Goal: Information Seeking & Learning: Learn about a topic

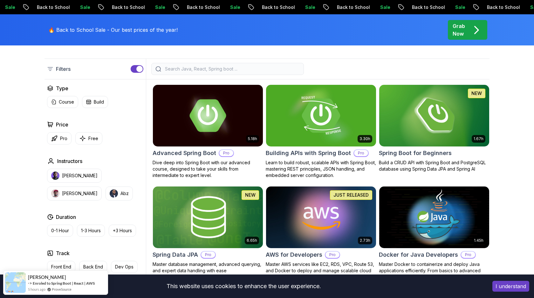
scroll to position [139, 0]
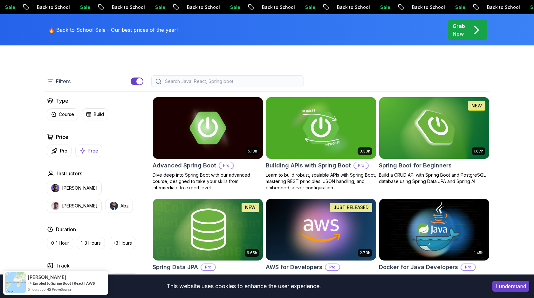
click at [93, 148] on p "Free" at bounding box center [93, 151] width 10 height 6
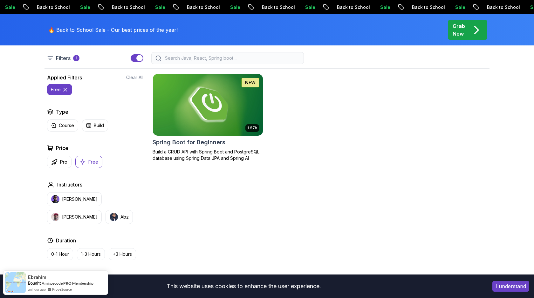
scroll to position [164, 0]
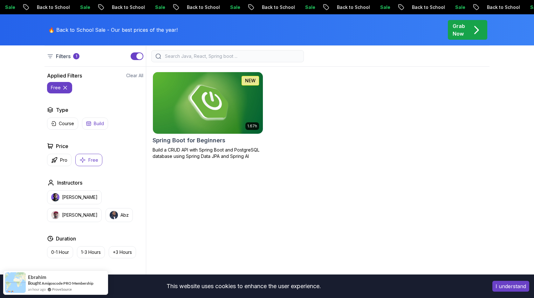
click at [97, 124] on p "Build" at bounding box center [99, 124] width 10 height 6
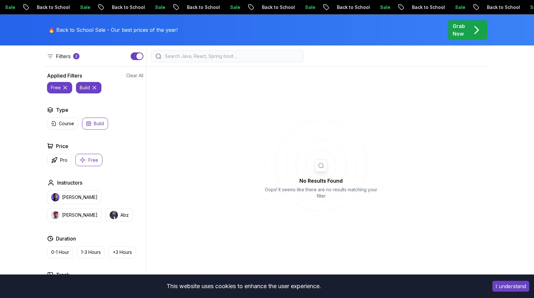
click at [91, 166] on button "Free" at bounding box center [88, 160] width 27 height 12
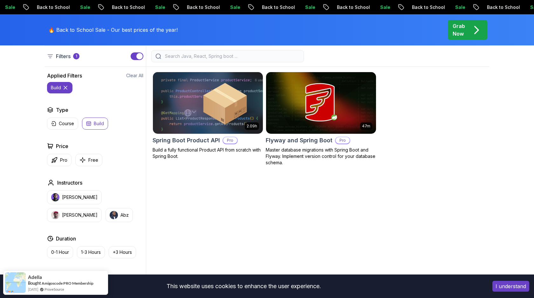
click at [96, 126] on p "Build" at bounding box center [99, 124] width 10 height 6
